Goal: Check status: Check status

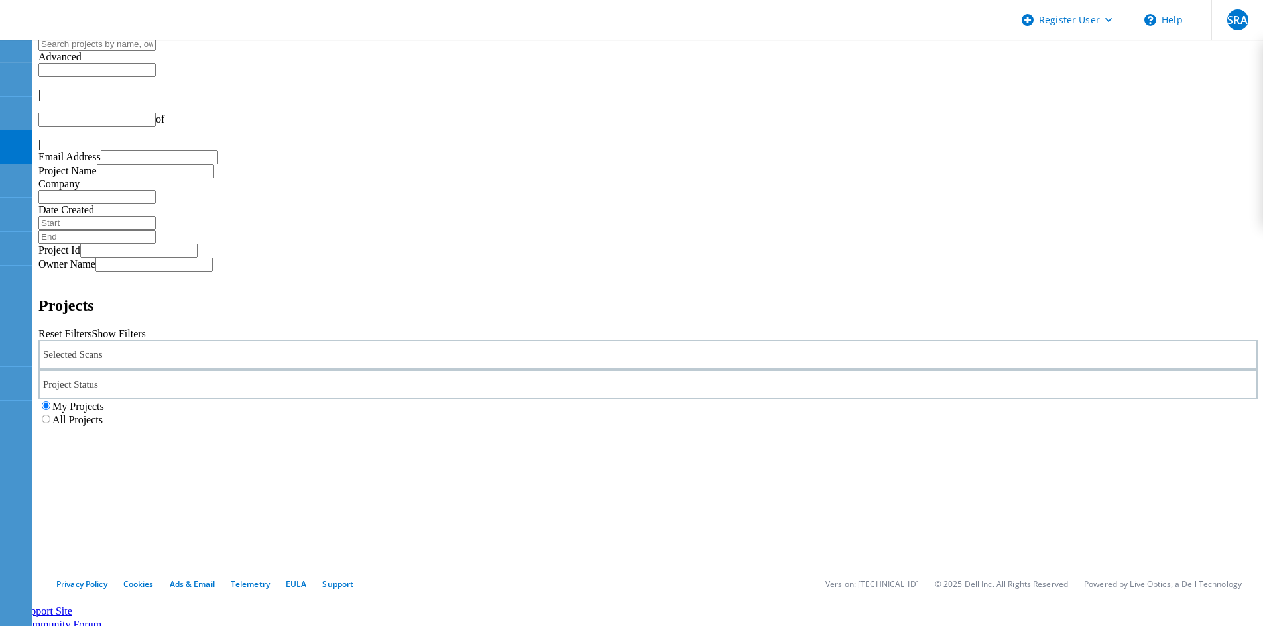
type input "1"
click at [264, 340] on div "Selected Scans" at bounding box center [647, 355] width 1219 height 30
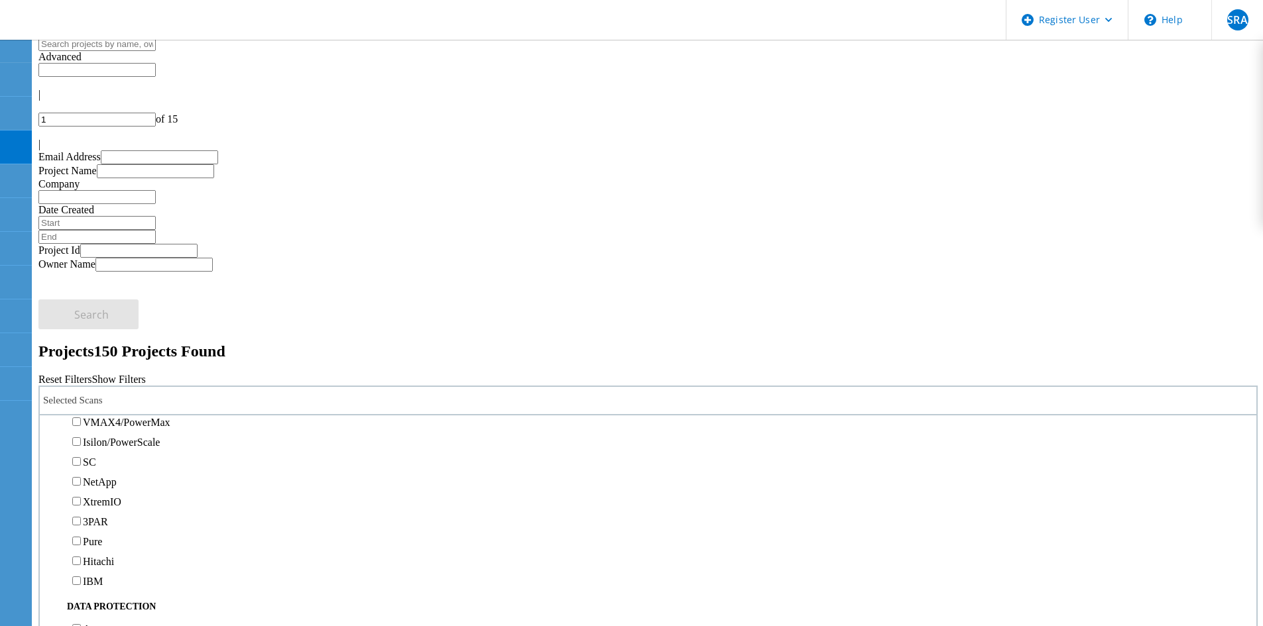
scroll to position [331, 0]
click at [107, 378] on label "PowerStore" at bounding box center [108, 383] width 50 height 11
click at [81, 379] on input "PowerStore" at bounding box center [76, 383] width 9 height 9
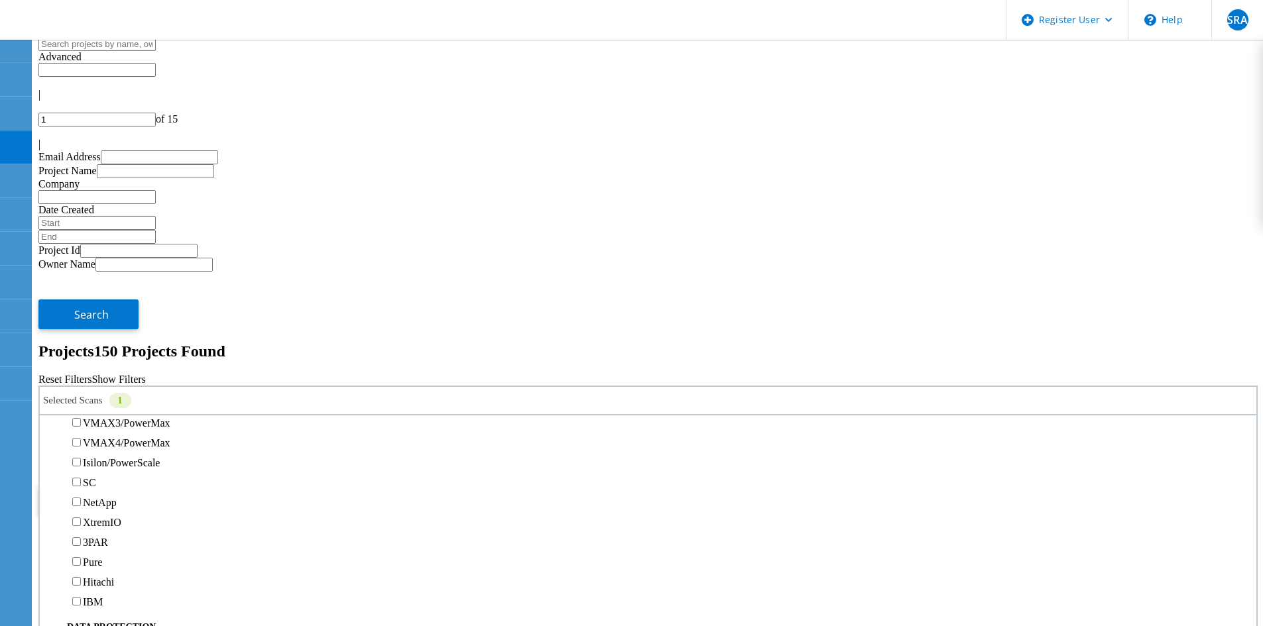
click at [807, 445] on div "My Projects All Projects" at bounding box center [647, 458] width 1219 height 27
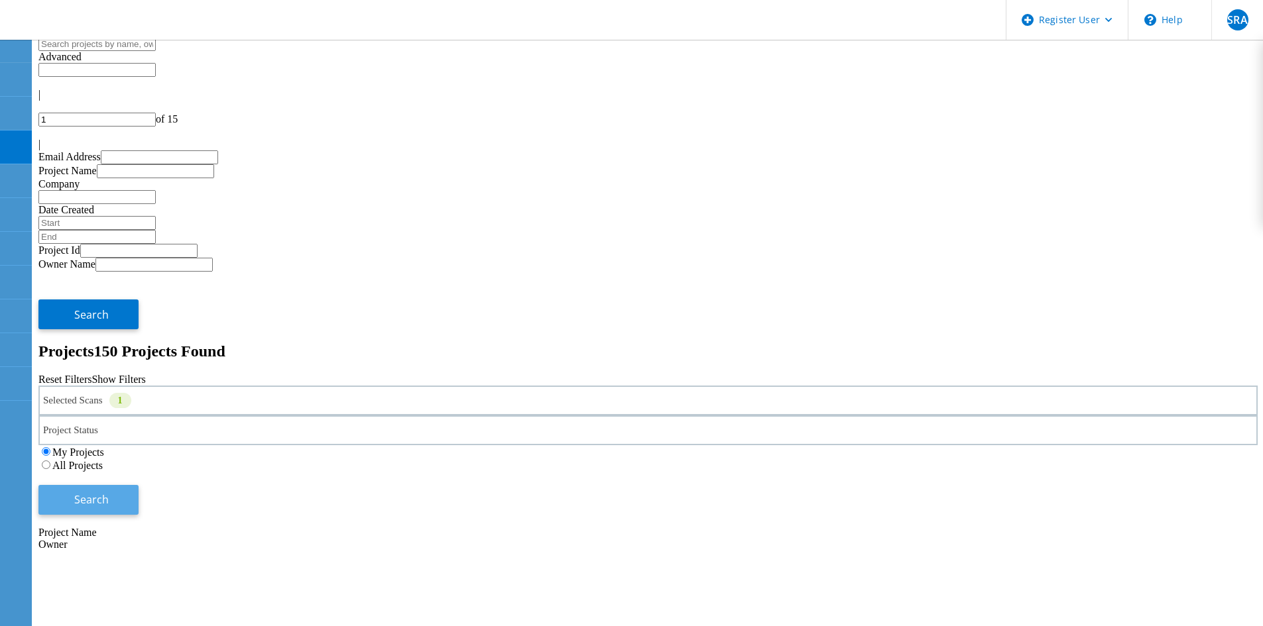
click at [139, 485] on button "Search" at bounding box center [88, 500] width 100 height 30
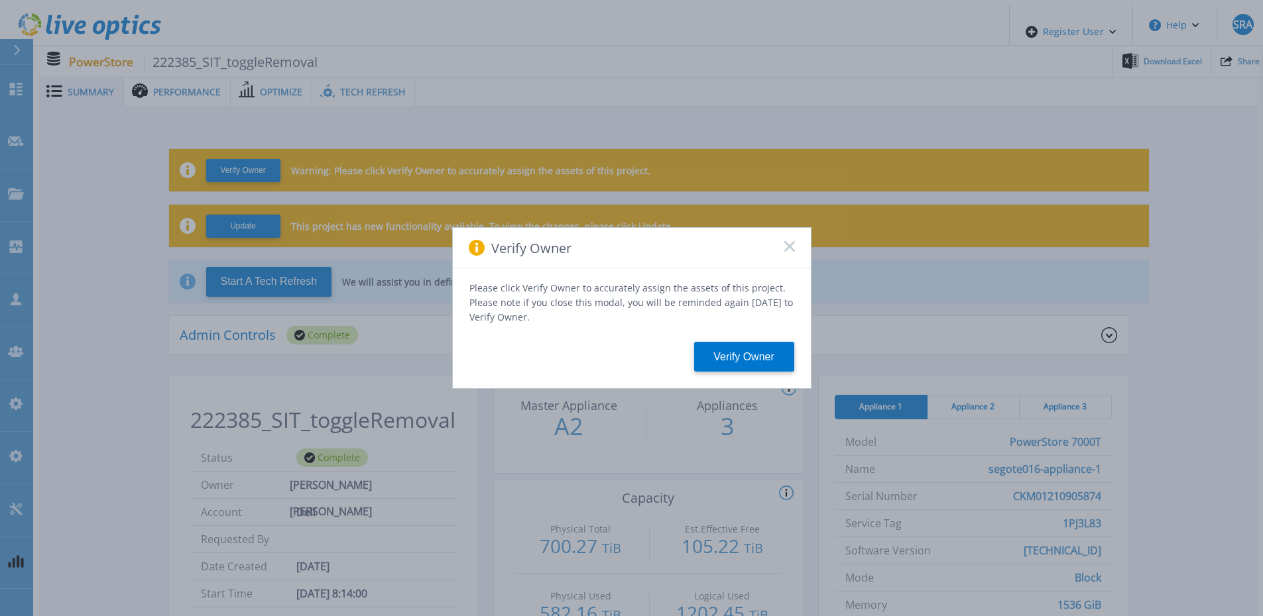
click at [351, 94] on div "Verify Owner Please click Verify Owner to accurately assign the assets of this …" at bounding box center [631, 308] width 1263 height 616
click at [794, 259] on div "Verify Owner" at bounding box center [632, 248] width 358 height 40
click at [792, 258] on div "Verify Owner" at bounding box center [632, 248] width 358 height 40
click at [790, 251] on rect at bounding box center [789, 246] width 11 height 11
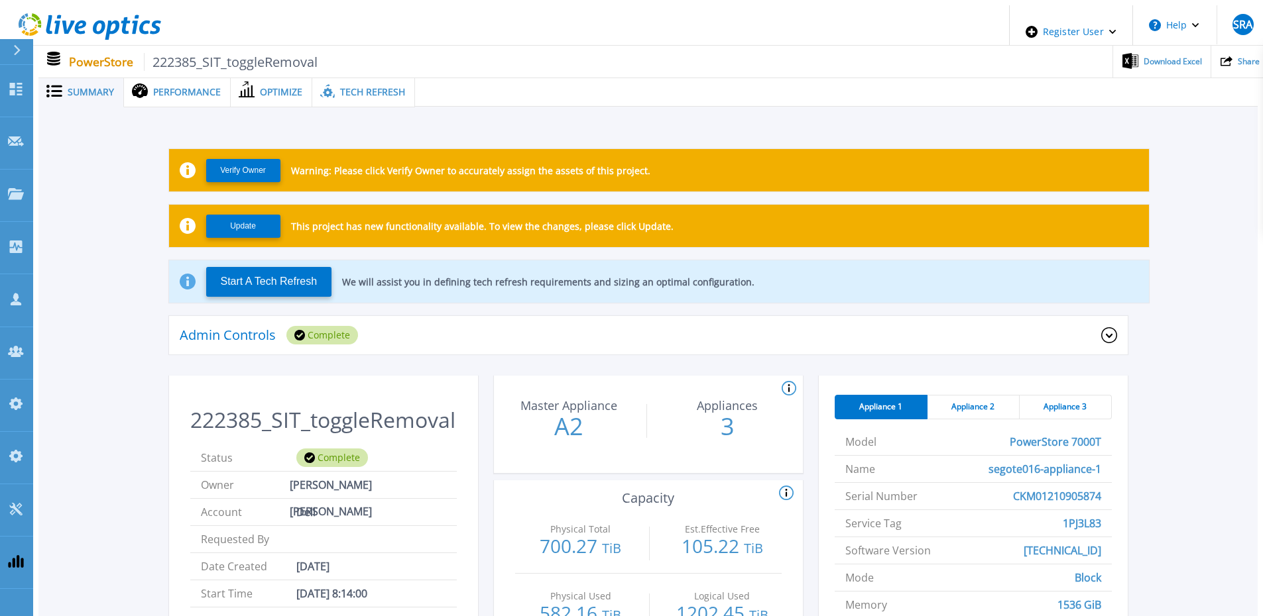
click at [380, 96] on div "Tech Refresh" at bounding box center [363, 92] width 103 height 30
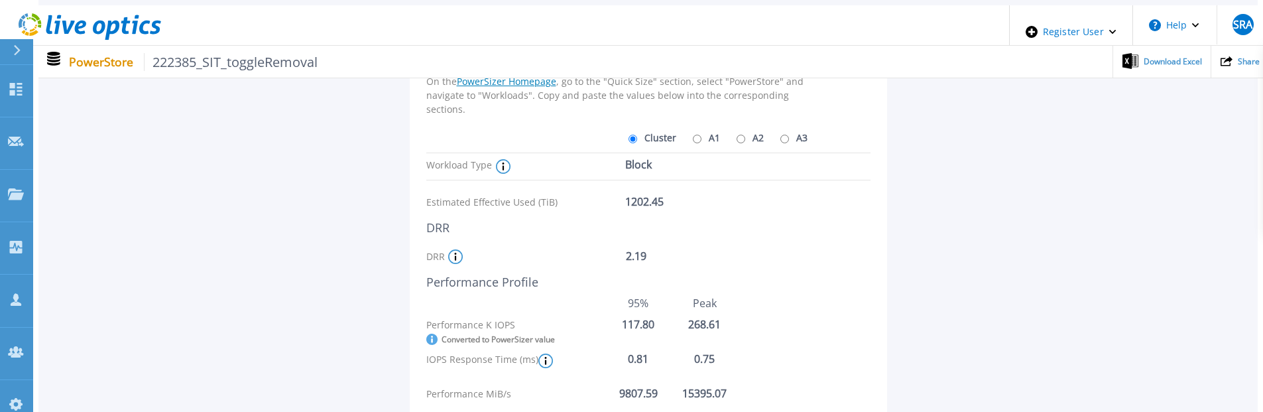
scroll to position [199, 0]
